Goal: Transaction & Acquisition: Purchase product/service

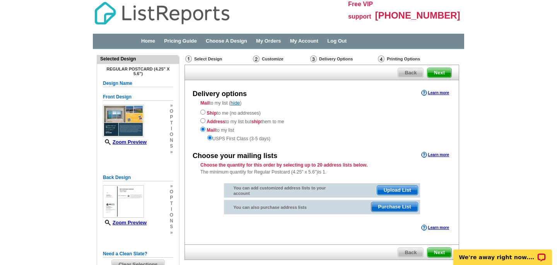
click at [314, 109] on div "Ship to me (no addresses) Address to my list but ship them to me Mail to my lis…" at bounding box center [321, 125] width 243 height 34
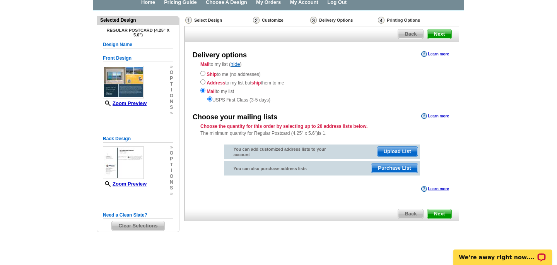
scroll to position [40, 0]
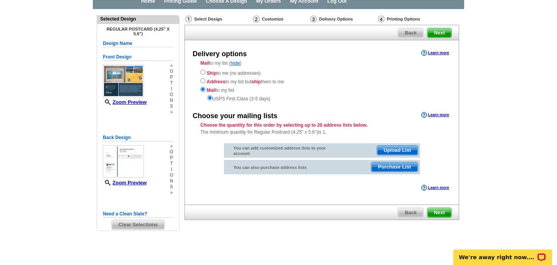
click at [440, 214] on span "Next" at bounding box center [440, 212] width 24 height 9
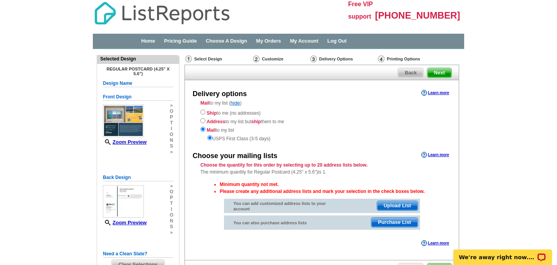
click at [307, 101] on div "Mail to my list ( hide ) Ship to me (no addresses) Address to my list but ship …" at bounding box center [322, 120] width 274 height 43
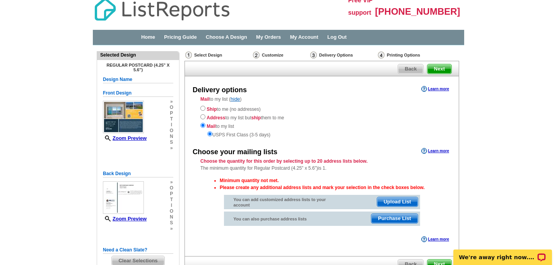
scroll to position [3, 0]
click at [309, 94] on div "Delivery options Learn more Mail to my list ( hide ) Ship to me (no addresses) …" at bounding box center [322, 167] width 275 height 180
click at [442, 67] on span "Next" at bounding box center [440, 69] width 24 height 9
click at [202, 108] on input "radio" at bounding box center [202, 108] width 5 height 5
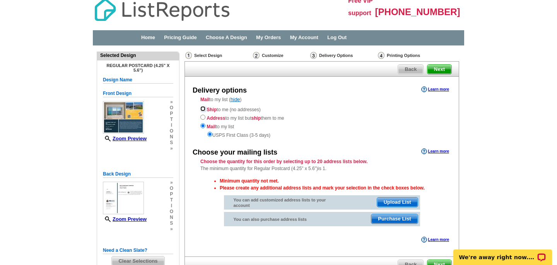
radio input "true"
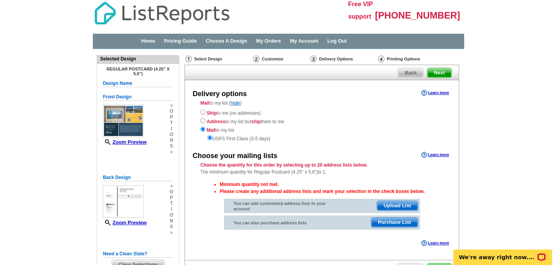
click at [439, 72] on span "Next" at bounding box center [440, 72] width 24 height 9
click at [204, 113] on input "radio" at bounding box center [202, 112] width 5 height 5
radio input "true"
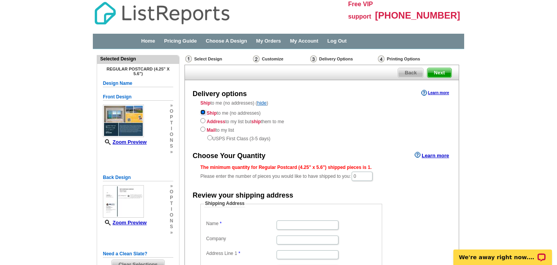
click at [203, 111] on input "radio" at bounding box center [202, 112] width 5 height 5
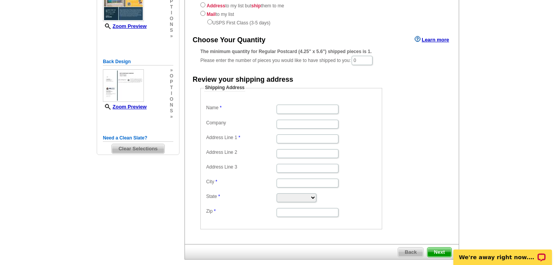
scroll to position [113, 0]
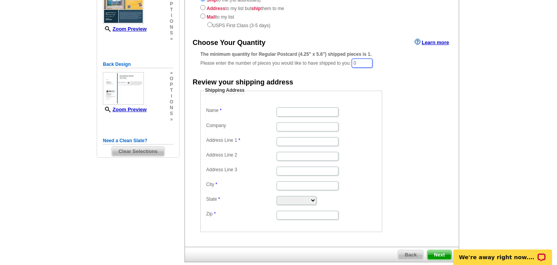
click at [364, 63] on input "0" at bounding box center [362, 62] width 21 height 9
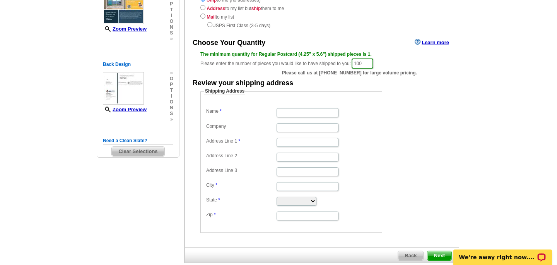
click at [413, 100] on form "Shipping Address Name Company Address Line 1 Address Line 2 Address Line 3 City…" at bounding box center [321, 160] width 243 height 145
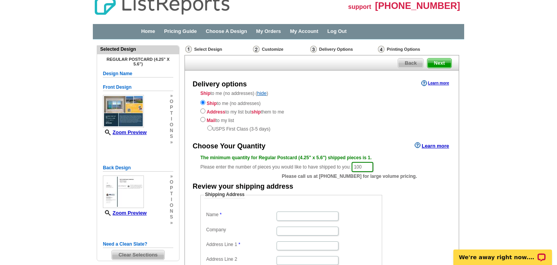
scroll to position [12, 0]
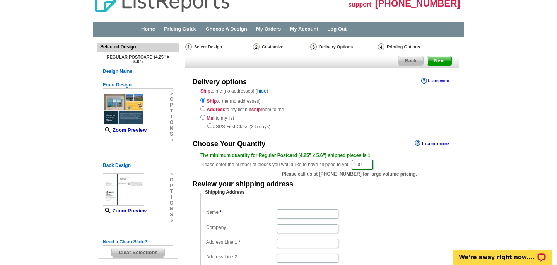
drag, startPoint x: 368, startPoint y: 162, endPoint x: 313, endPoint y: 162, distance: 55.0
click at [313, 162] on div "The minimum quantity for Regular Postcard (4.25" x 5.6") shipped pieces is 1. P…" at bounding box center [321, 161] width 243 height 19
click at [396, 168] on div "The minimum quantity for Regular Postcard (4.25" x 5.6") shipped pieces is 1. P…" at bounding box center [321, 161] width 243 height 19
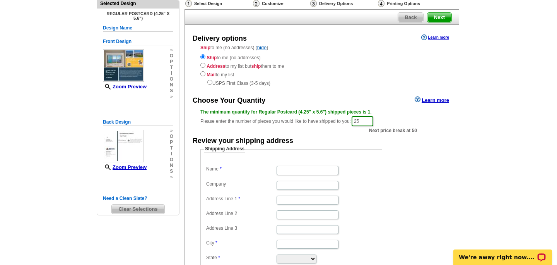
scroll to position [55, 0]
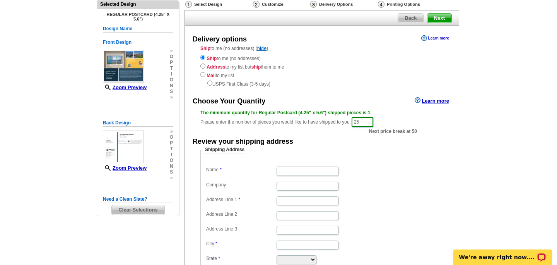
click at [367, 122] on input "25" at bounding box center [363, 122] width 22 height 10
type input "2"
type input "50"
click at [440, 151] on form "Shipping Address Name Company Address Line 1 Address Line 2 Address Line 3 City…" at bounding box center [321, 218] width 243 height 145
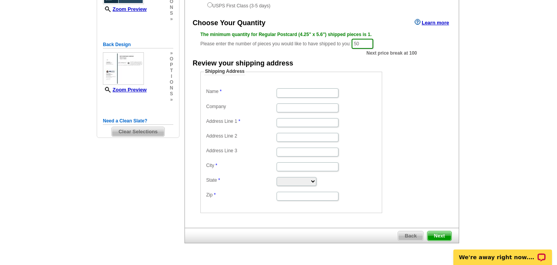
scroll to position [157, 0]
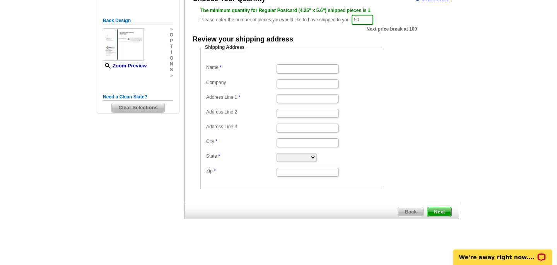
click at [444, 213] on span "Next" at bounding box center [440, 211] width 24 height 9
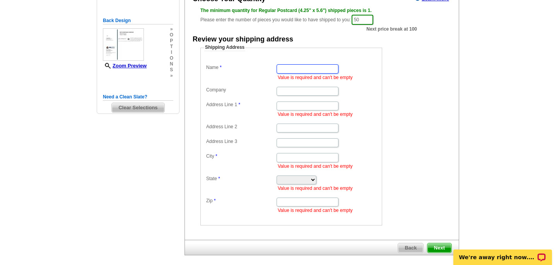
click at [285, 65] on input "Name" at bounding box center [308, 68] width 62 height 9
type input "Tyler Grisley"
type input "Inspired Realty LLC"
type input "9020 RANCHO DEL RIO DR STE 110"
type input "NEW PORT RICHEY"
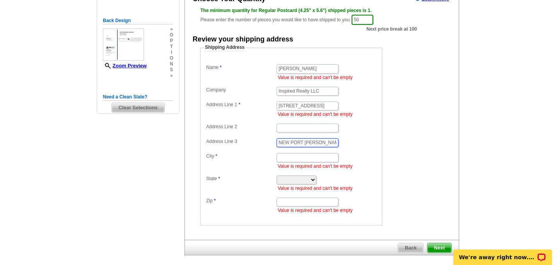
type input "NEW PORT RICHEY"
select select "FL"
type input "34655"
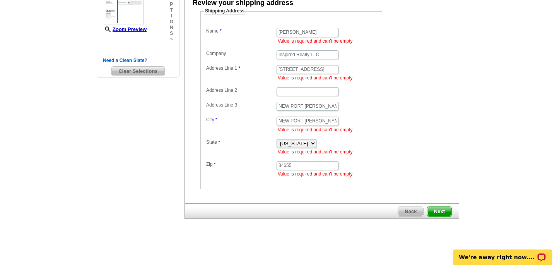
click at [438, 211] on span "Next" at bounding box center [440, 211] width 24 height 9
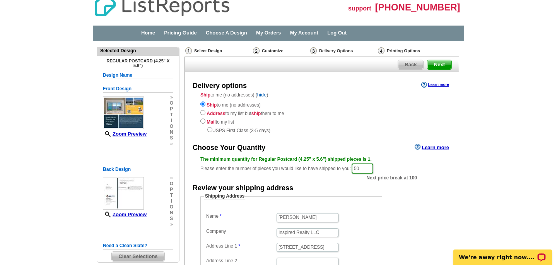
scroll to position [0, 0]
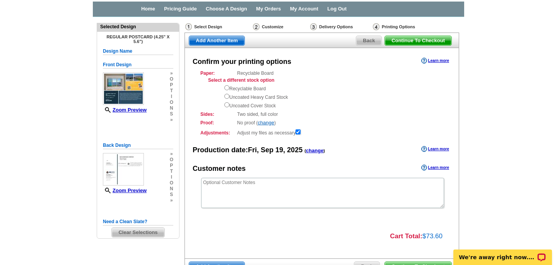
scroll to position [34, 0]
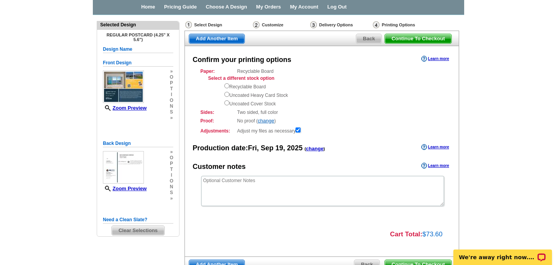
click at [373, 113] on div "Sides: Two sided, full color Two sided, full color" at bounding box center [321, 112] width 243 height 7
